Goal: Task Accomplishment & Management: Manage account settings

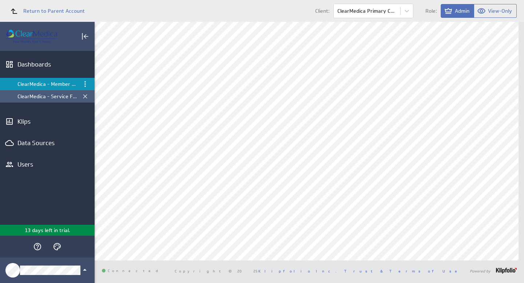
click at [42, 94] on div "ClearMedica - Service Fund Dashboard" at bounding box center [47, 96] width 61 height 7
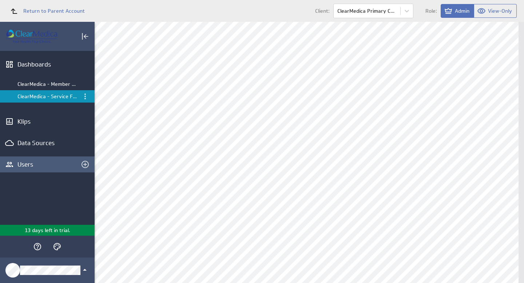
click at [25, 164] on div "Users" at bounding box center [47, 164] width 60 height 8
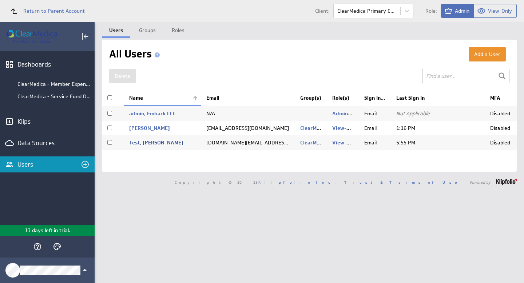
click at [162, 144] on link "Test, Patrick Test" at bounding box center [156, 142] width 54 height 7
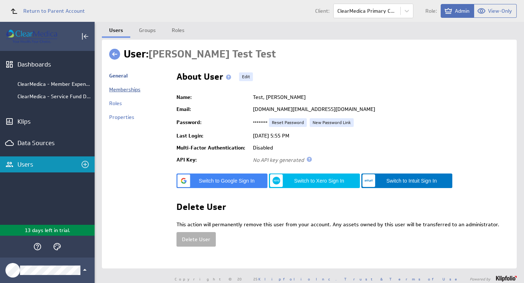
click at [121, 87] on link "Memberships" at bounding box center [124, 89] width 31 height 7
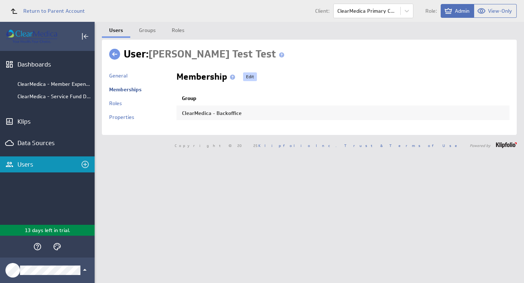
click at [243, 76] on link "Edit" at bounding box center [250, 76] width 14 height 9
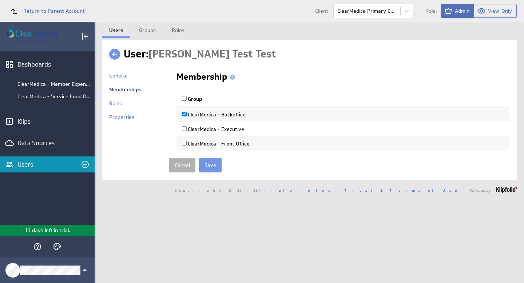
click at [184, 128] on input "ClearMedica - Executive" at bounding box center [184, 128] width 5 height 5
checkbox input "true"
click at [216, 167] on input "Save" at bounding box center [210, 165] width 23 height 15
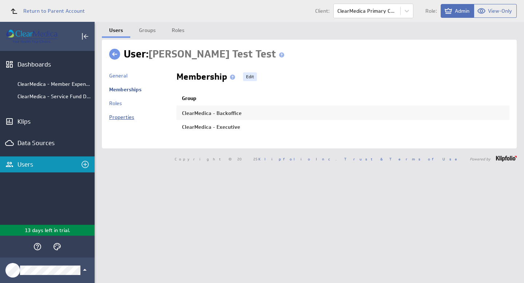
click at [128, 117] on link "Properties" at bounding box center [121, 117] width 25 height 7
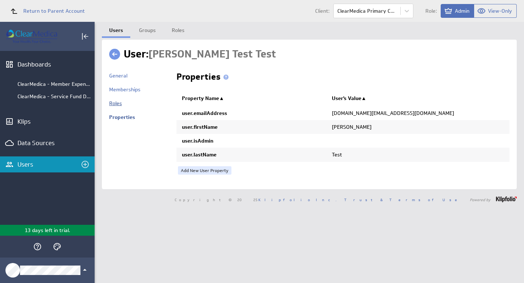
click at [114, 103] on link "Roles" at bounding box center [115, 103] width 13 height 7
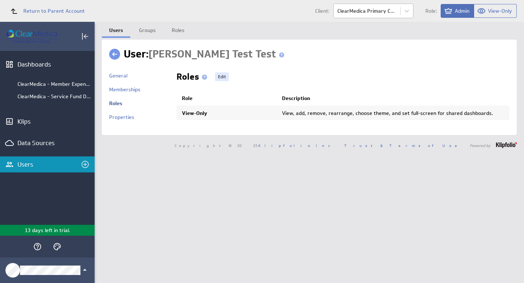
click at [381, 12] on body "Return to Parent Account Client: ClearMedica Primary Care Role: Admin View-Only…" at bounding box center [262, 141] width 524 height 283
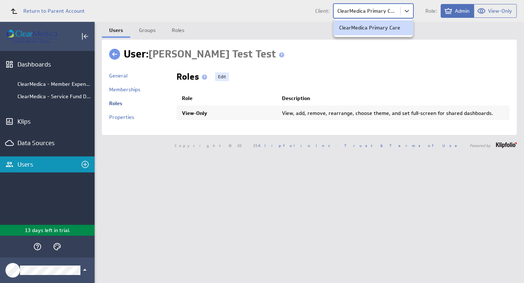
click at [382, 11] on div at bounding box center [262, 141] width 524 height 283
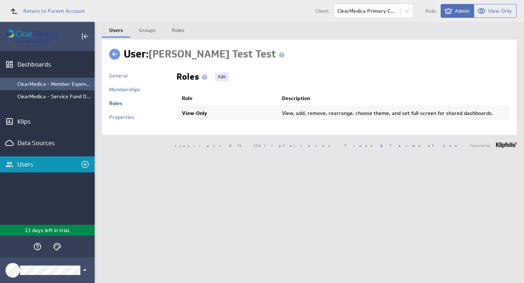
click at [71, 84] on div "ClearMedica - Member Expense by Month" at bounding box center [53, 84] width 73 height 7
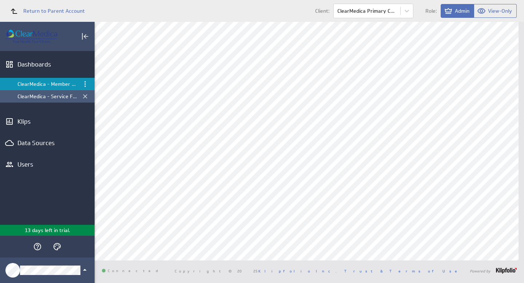
click at [60, 96] on div "ClearMedica - Service Fund Dashboard" at bounding box center [47, 96] width 61 height 7
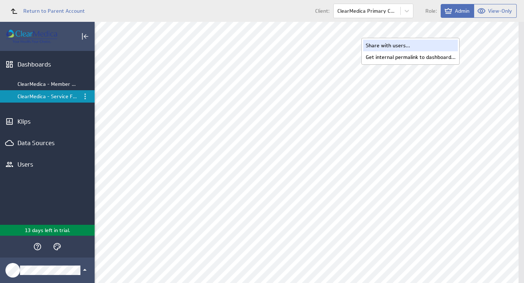
click at [399, 45] on div "Share with users..." at bounding box center [410, 46] width 95 height 12
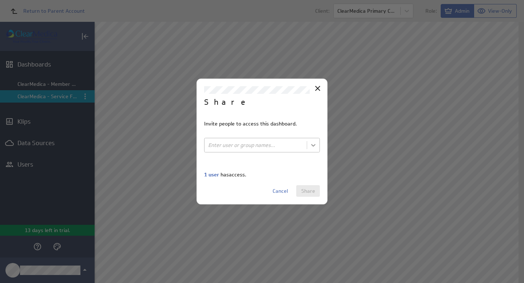
click at [313, 145] on body "Return to Parent Account Client: ClearMedica Primary Care Role: Admin View-Only…" at bounding box center [262, 141] width 524 height 283
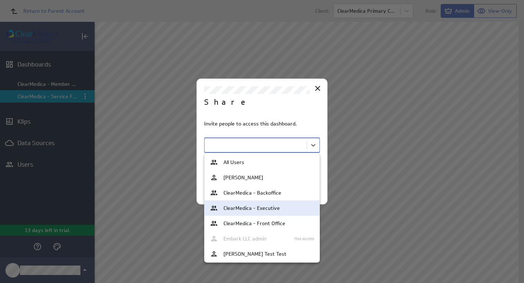
click at [277, 208] on span "ClearMedica - Executive" at bounding box center [251, 207] width 56 height 5
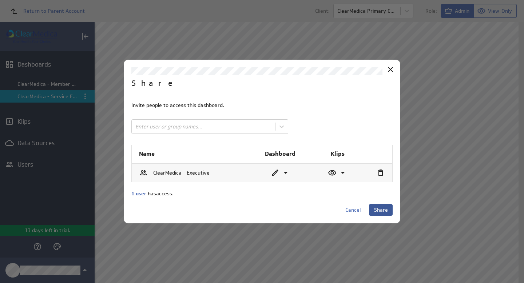
click at [386, 207] on span "Share" at bounding box center [381, 210] width 14 height 7
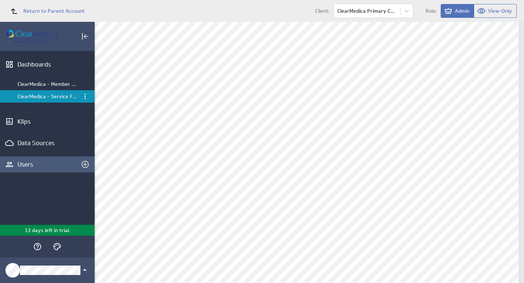
click at [27, 162] on div "Users" at bounding box center [47, 164] width 60 height 8
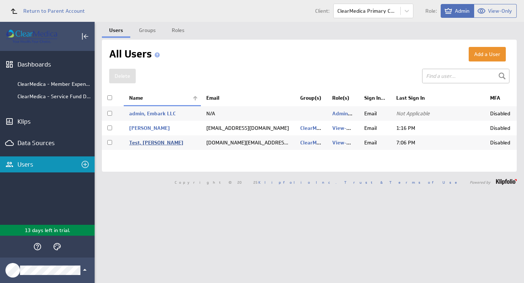
click at [144, 143] on link "Test, [PERSON_NAME]" at bounding box center [156, 142] width 54 height 7
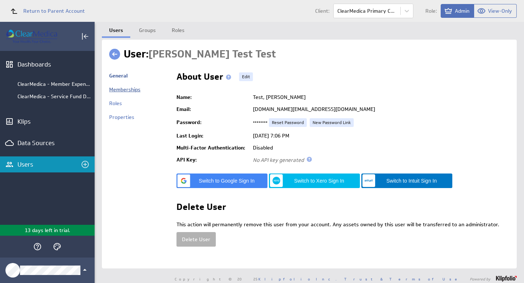
click at [118, 88] on link "Memberships" at bounding box center [124, 89] width 31 height 7
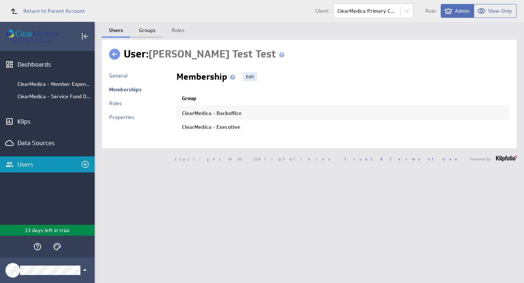
click at [144, 29] on link "Groups" at bounding box center [147, 29] width 31 height 15
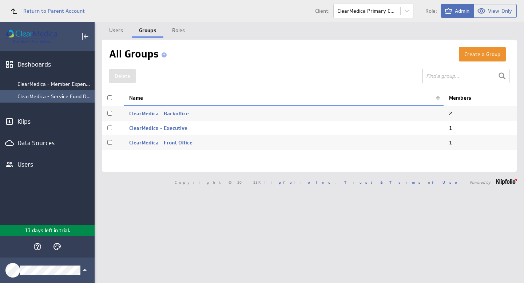
click at [38, 93] on div "ClearMedica - Service Fund Dashboard" at bounding box center [47, 96] width 95 height 12
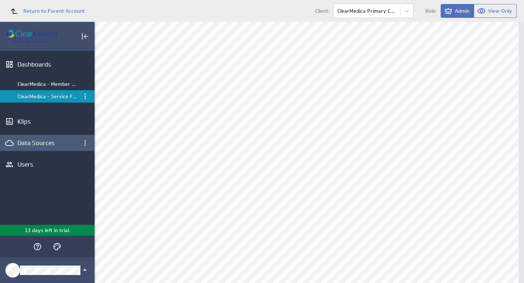
click at [27, 140] on div "Data Sources" at bounding box center [47, 143] width 60 height 8
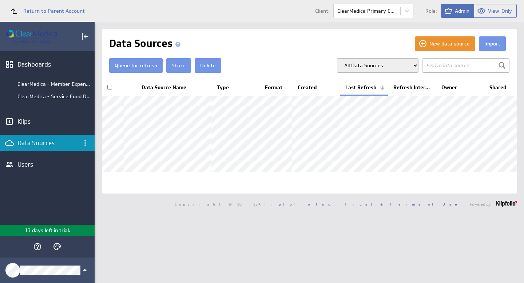
click at [108, 87] on input "checkbox" at bounding box center [109, 87] width 5 height 5
click at [132, 63] on button "Queue for refresh" at bounding box center [135, 65] width 53 height 15
checkbox input "false"
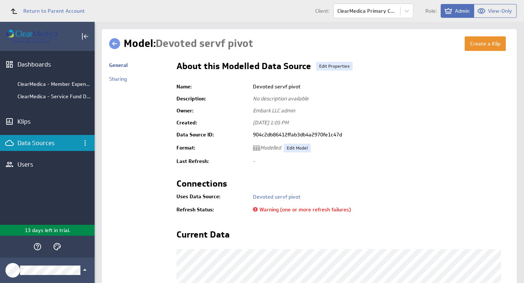
click at [259, 210] on span "Warning (one or more refresh failures)" at bounding box center [302, 209] width 98 height 7
click at [253, 209] on span "Warning (one or more refresh failures)" at bounding box center [302, 209] width 98 height 7
click at [337, 208] on span "Warning (one or more refresh failures)" at bounding box center [302, 209] width 98 height 7
drag, startPoint x: 354, startPoint y: 209, endPoint x: 176, endPoint y: 211, distance: 178.5
click at [176, 211] on tr "Refresh Status: Warning (one or more refresh failures)" at bounding box center [342, 210] width 333 height 12
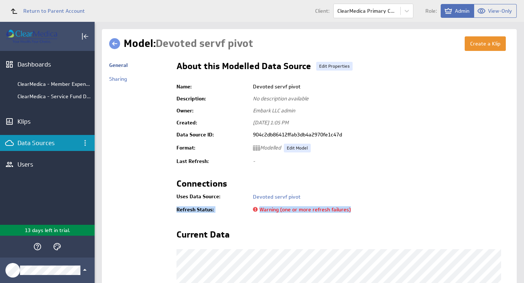
copy tr "Refresh Status: Warning (one or more refresh failures)"
click at [27, 165] on div "Users" at bounding box center [47, 164] width 60 height 8
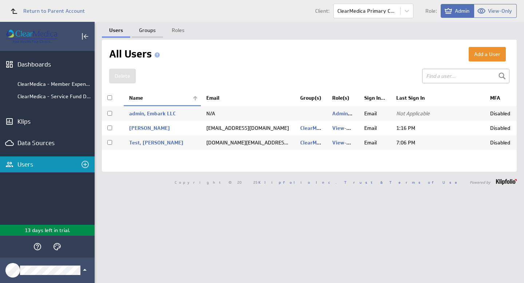
click at [147, 29] on link "Groups" at bounding box center [147, 29] width 31 height 15
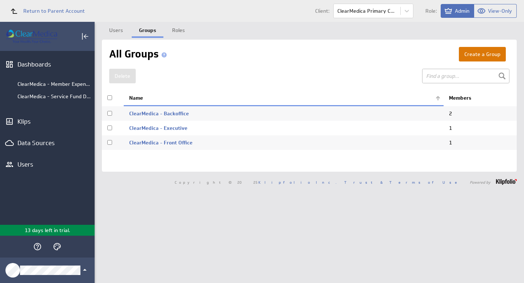
click at [474, 55] on button "Create a Group" at bounding box center [482, 54] width 47 height 15
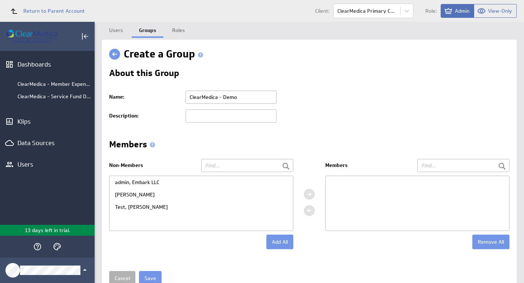
type input "ClearMedica - Demo"
click at [140, 208] on div "Test, [PERSON_NAME]" at bounding box center [200, 207] width 183 height 12
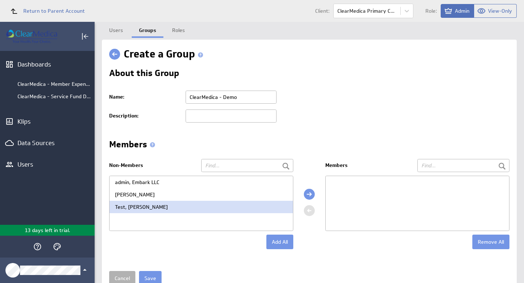
click at [304, 192] on div at bounding box center [309, 194] width 11 height 11
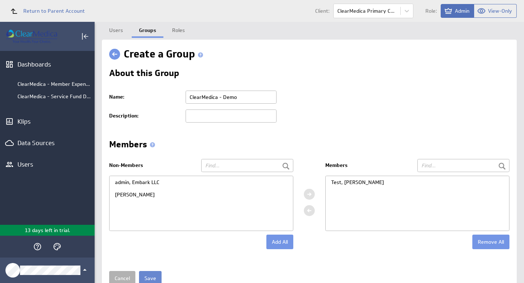
click at [150, 277] on input "Save" at bounding box center [150, 278] width 23 height 15
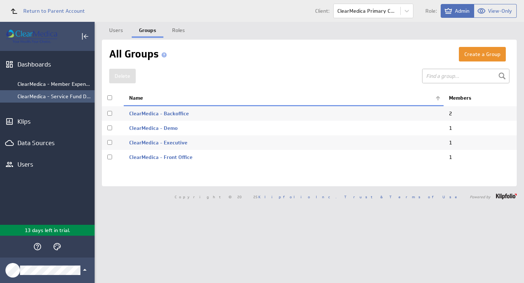
click at [58, 95] on div "ClearMedica - Service Fund Dashboard" at bounding box center [53, 96] width 73 height 7
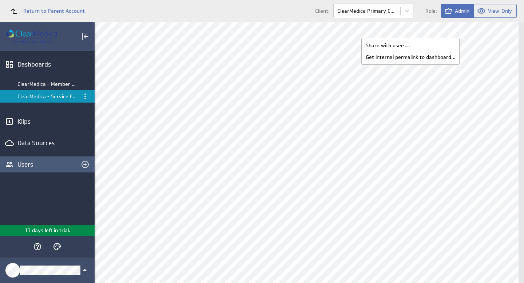
click at [30, 167] on div "Users" at bounding box center [47, 164] width 60 height 8
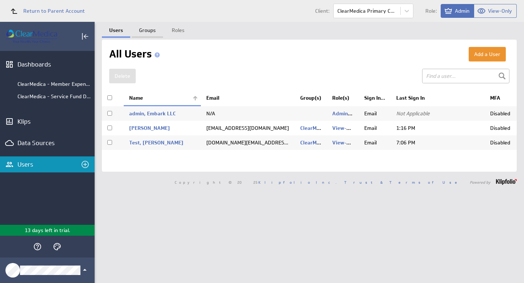
click at [147, 29] on link "Groups" at bounding box center [147, 29] width 31 height 15
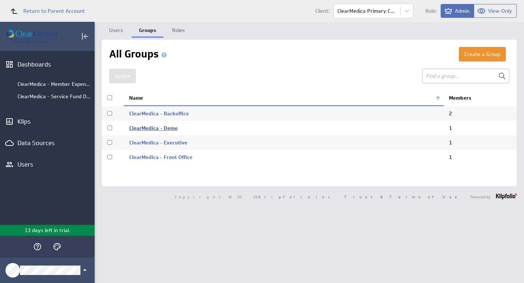
click at [172, 127] on link "ClearMedica - Demo" at bounding box center [153, 128] width 48 height 7
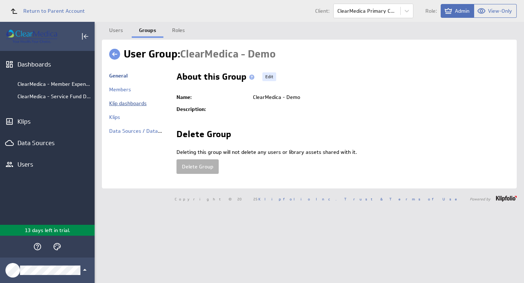
click at [129, 103] on link "Klip dashboards" at bounding box center [127, 103] width 37 height 7
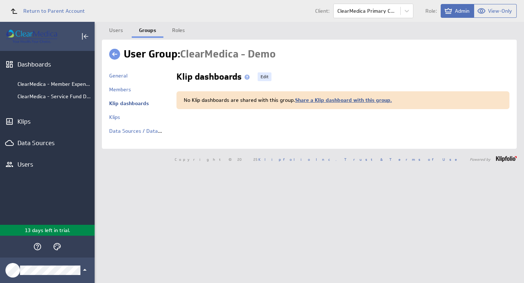
click at [359, 101] on link "Share a Klip dashboard with this group." at bounding box center [343, 100] width 97 height 7
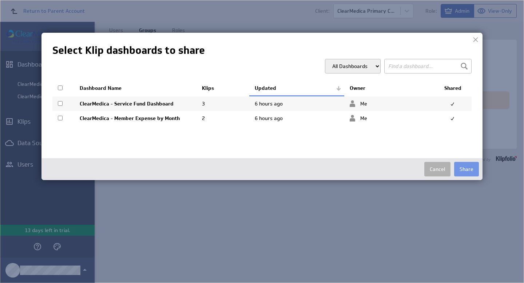
click at [59, 119] on input "checkbox" at bounding box center [60, 118] width 5 height 5
checkbox input "true"
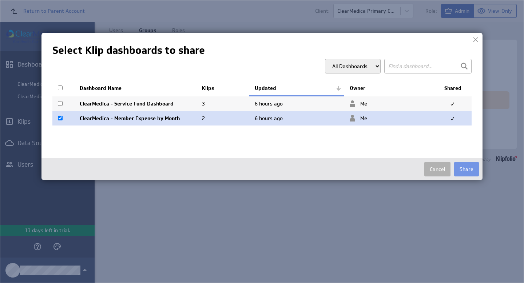
click at [62, 104] on input "checkbox" at bounding box center [60, 103] width 5 height 5
checkbox input "true"
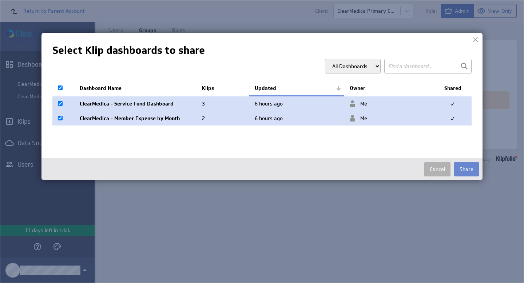
click at [468, 171] on button "Share" at bounding box center [466, 169] width 25 height 15
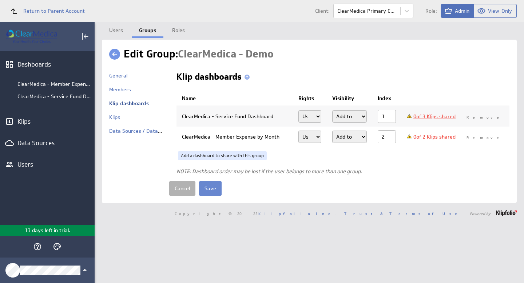
click at [210, 187] on input "Save" at bounding box center [210, 188] width 23 height 15
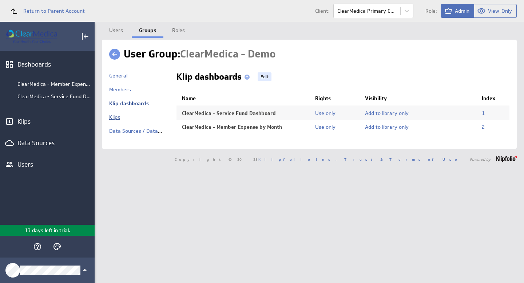
click at [113, 118] on link "Klips" at bounding box center [114, 117] width 11 height 7
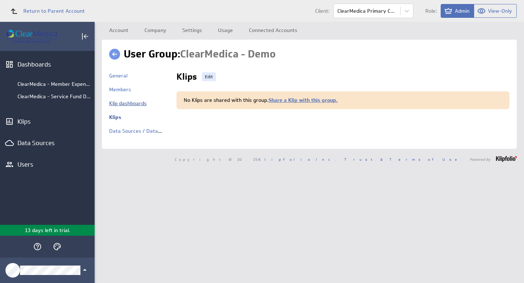
click at [126, 104] on link "Klip dashboards" at bounding box center [127, 103] width 37 height 7
